Goal: Task Accomplishment & Management: Manage account settings

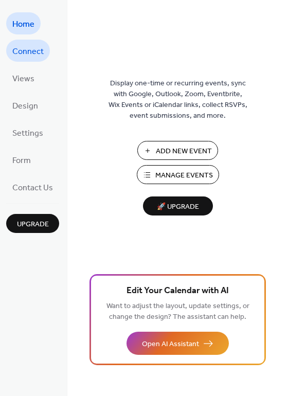
click at [28, 56] on span "Connect" at bounding box center [27, 52] width 31 height 16
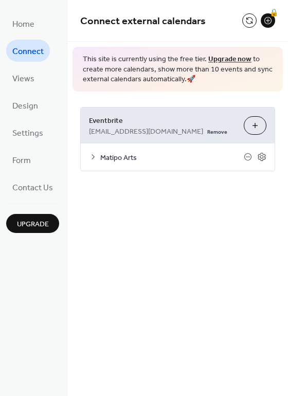
click at [90, 155] on icon at bounding box center [93, 157] width 8 height 8
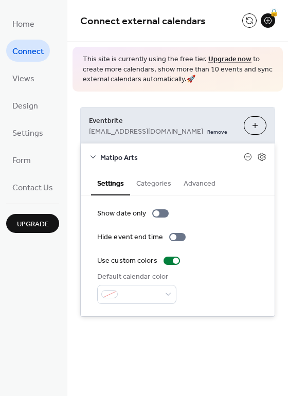
click at [146, 186] on button "Categories" at bounding box center [153, 183] width 47 height 24
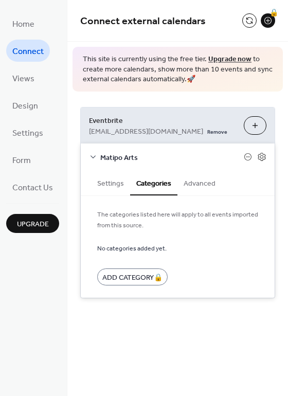
click at [198, 182] on button "Advanced" at bounding box center [200, 183] width 44 height 24
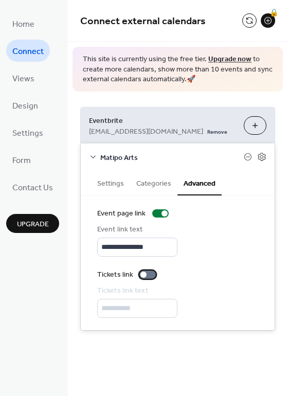
click at [145, 274] on div at bounding box center [144, 275] width 6 height 6
click at [111, 183] on button "Settings" at bounding box center [110, 183] width 39 height 24
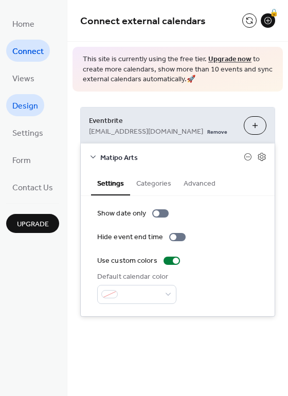
click at [34, 103] on span "Design" at bounding box center [25, 106] width 26 height 16
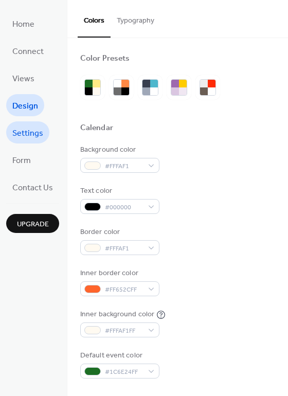
click at [28, 138] on span "Settings" at bounding box center [27, 134] width 31 height 16
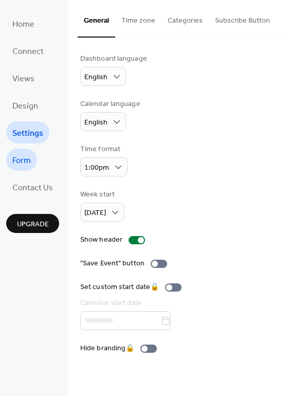
click at [22, 163] on span "Form" at bounding box center [21, 161] width 19 height 16
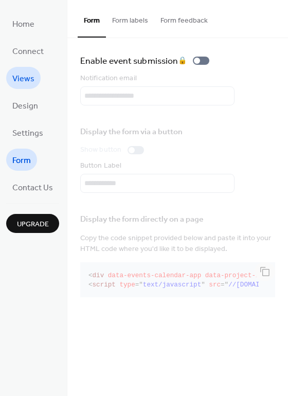
click at [22, 75] on span "Views" at bounding box center [23, 79] width 22 height 16
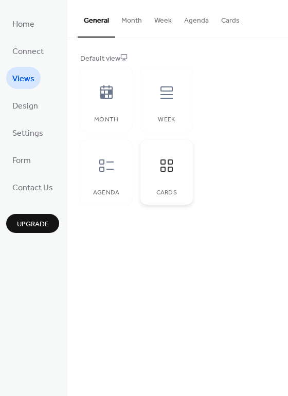
click at [162, 172] on icon at bounding box center [167, 166] width 16 height 16
click at [111, 55] on div "Default view" at bounding box center [176, 59] width 193 height 11
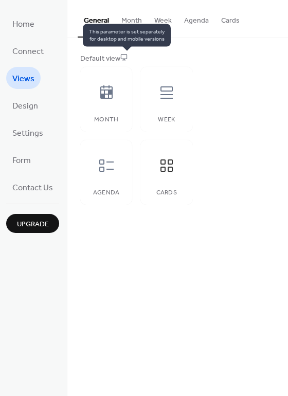
click at [127, 57] on icon at bounding box center [123, 57] width 7 height 7
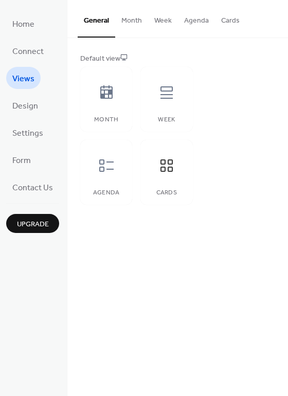
click at [224, 16] on button "Cards" at bounding box center [230, 18] width 31 height 37
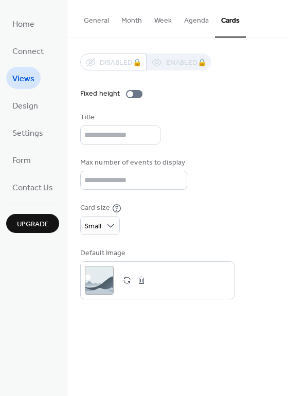
click at [95, 22] on button "General" at bounding box center [97, 18] width 38 height 37
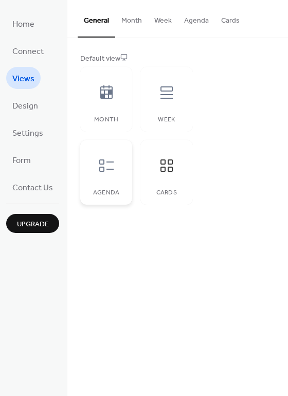
click at [107, 174] on div at bounding box center [106, 165] width 31 height 31
click at [164, 176] on div at bounding box center [166, 165] width 31 height 31
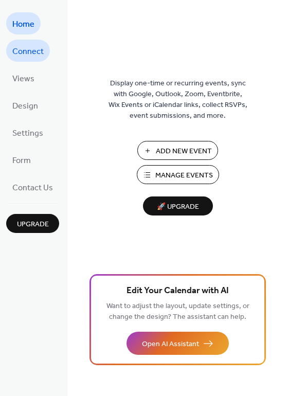
click at [20, 51] on span "Connect" at bounding box center [27, 52] width 31 height 16
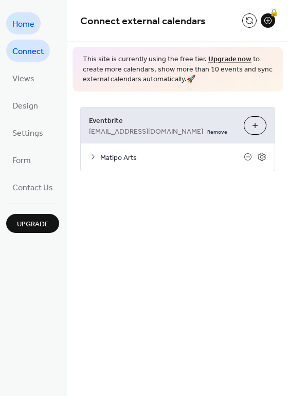
click at [9, 24] on link "Home" at bounding box center [23, 23] width 34 height 22
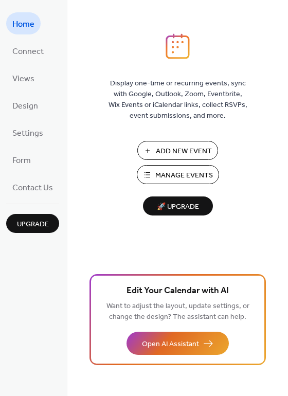
click at [177, 172] on span "Manage Events" at bounding box center [184, 175] width 58 height 11
click at [24, 104] on span "Design" at bounding box center [25, 106] width 26 height 16
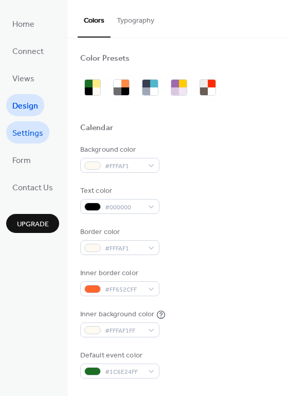
click at [29, 134] on span "Settings" at bounding box center [27, 134] width 31 height 16
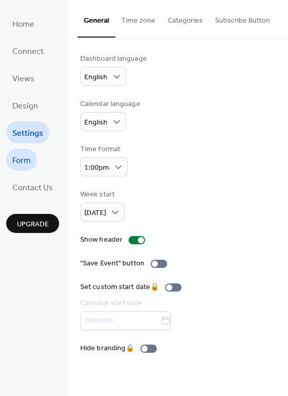
click at [25, 159] on span "Form" at bounding box center [21, 161] width 19 height 16
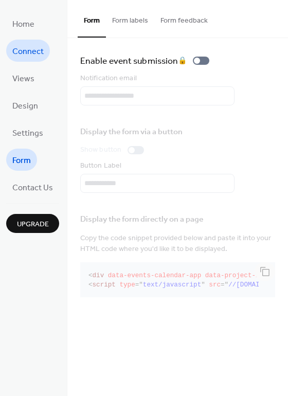
click at [21, 46] on span "Connect" at bounding box center [27, 52] width 31 height 16
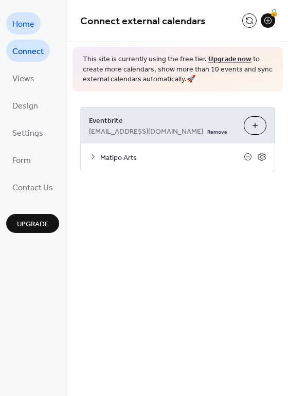
click at [21, 16] on span "Home" at bounding box center [23, 24] width 22 height 16
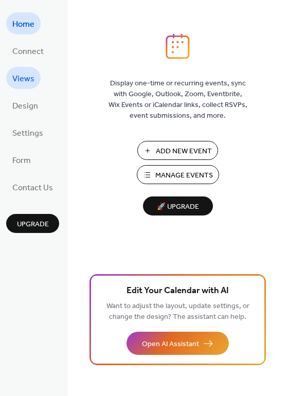
click at [24, 81] on span "Views" at bounding box center [23, 79] width 22 height 16
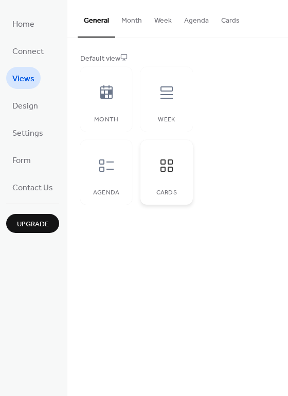
click at [167, 165] on icon at bounding box center [167, 166] width 16 height 16
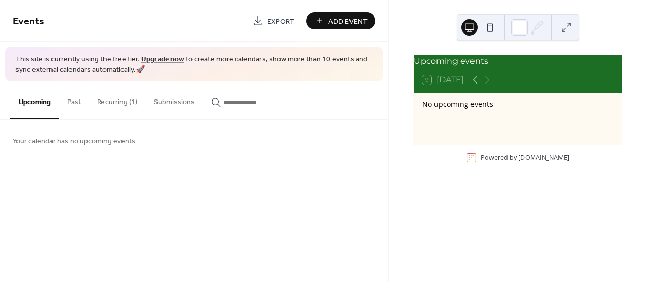
click at [119, 96] on button "Recurring (1)" at bounding box center [117, 99] width 57 height 37
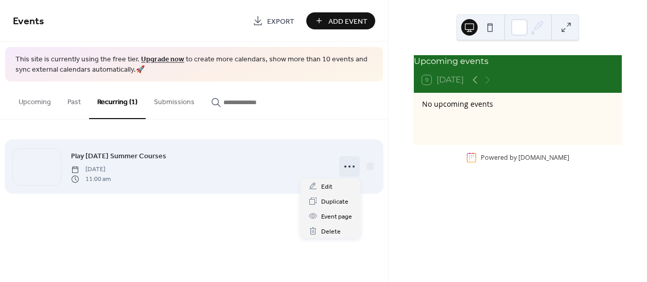
click at [354, 167] on icon at bounding box center [349, 166] width 16 height 16
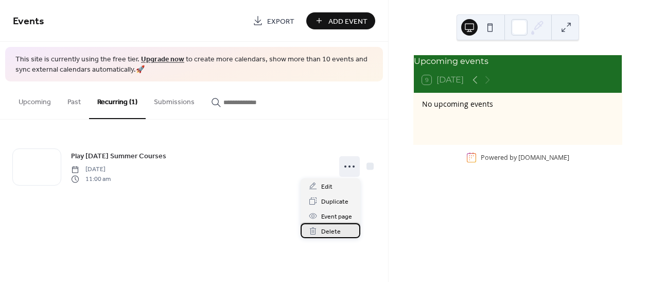
click at [343, 233] on div "Delete" at bounding box center [331, 230] width 60 height 15
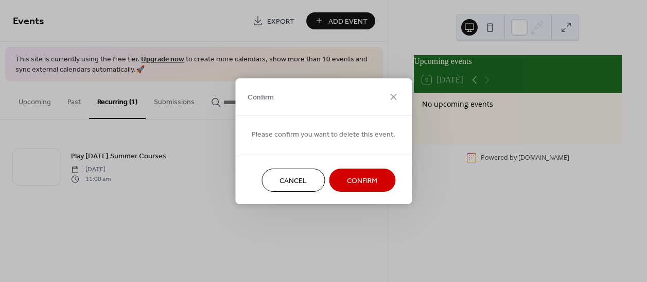
click at [358, 178] on span "Confirm" at bounding box center [362, 180] width 30 height 11
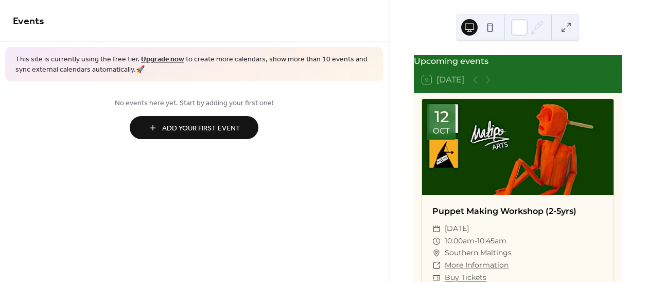
click at [177, 125] on span "Add Your First Event" at bounding box center [201, 128] width 78 height 11
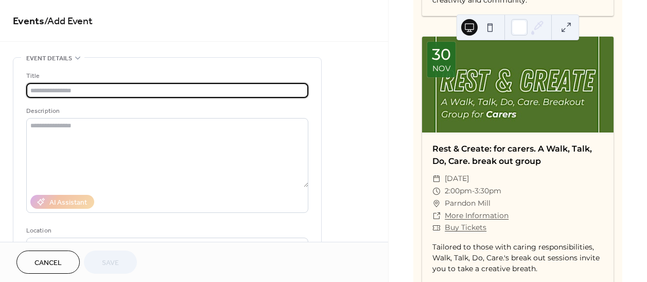
scroll to position [1484, 0]
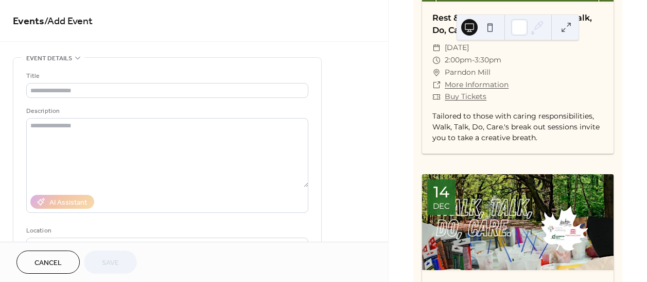
click at [492, 29] on button at bounding box center [490, 27] width 16 height 16
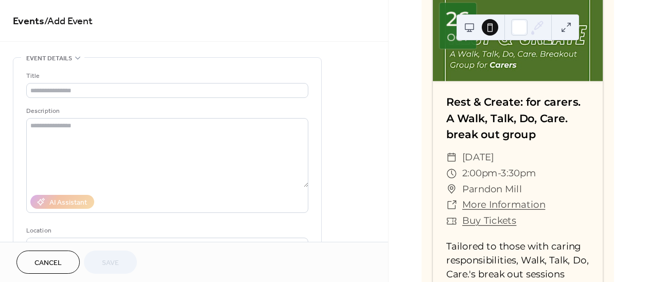
scroll to position [879, 0]
